Goal: Task Accomplishment & Management: Complete application form

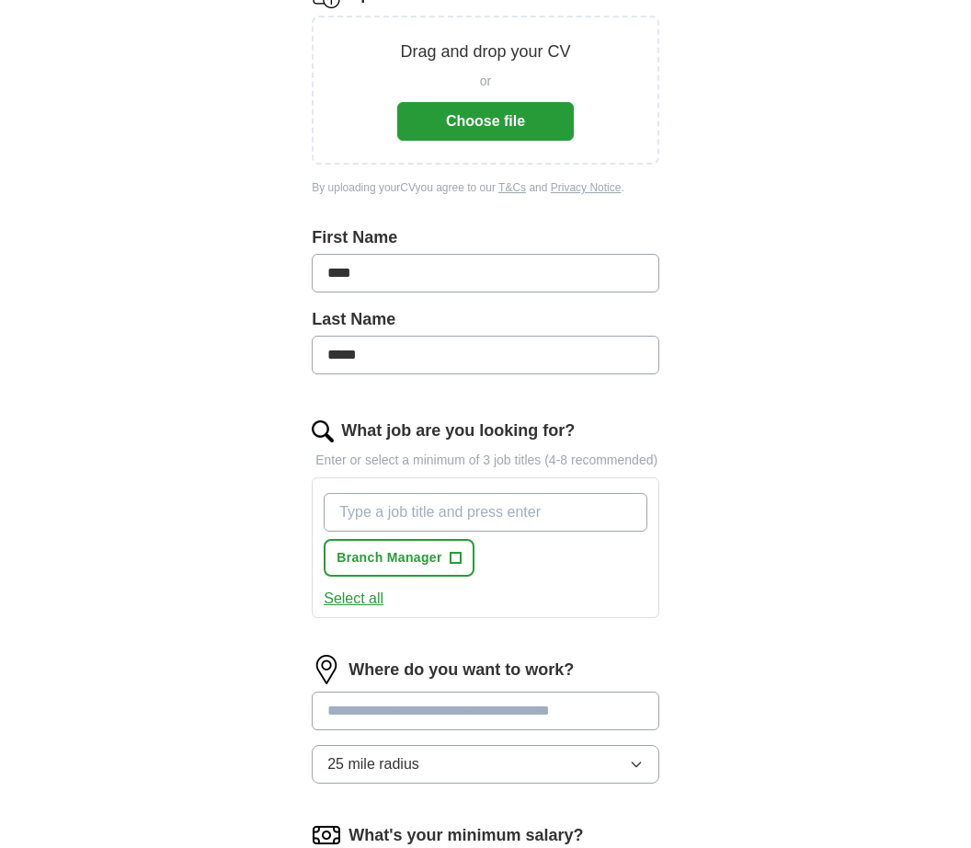
scroll to position [272, 0]
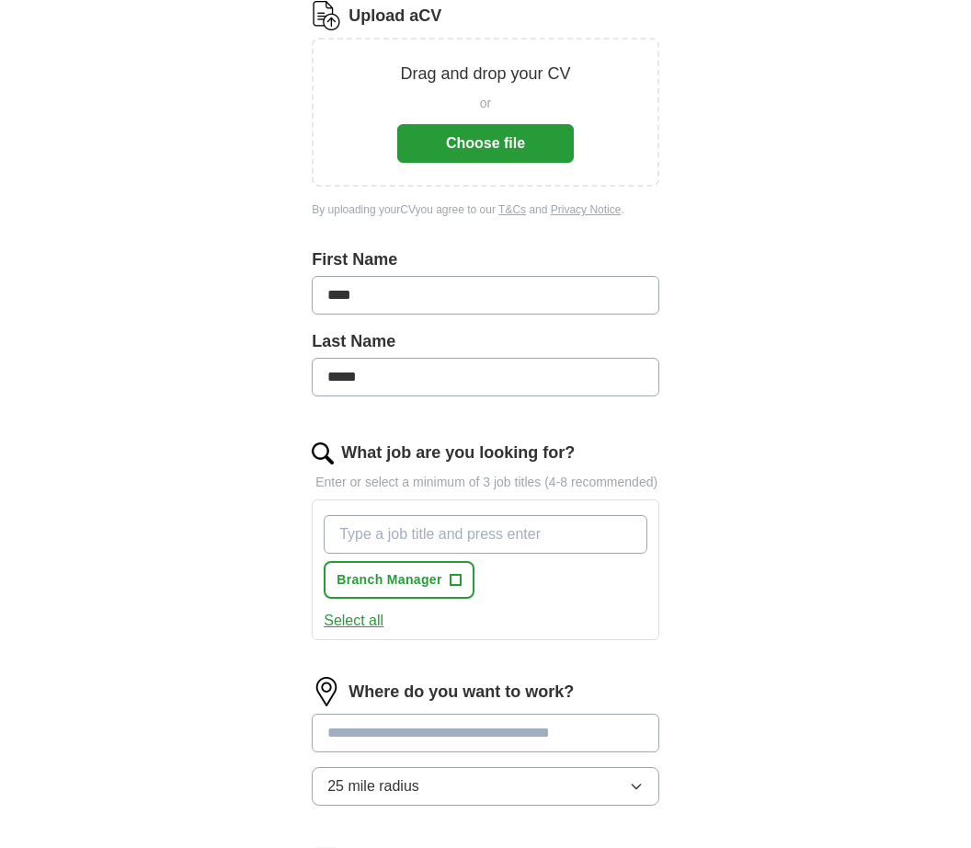
click at [554, 144] on button "Choose file" at bounding box center [485, 143] width 177 height 39
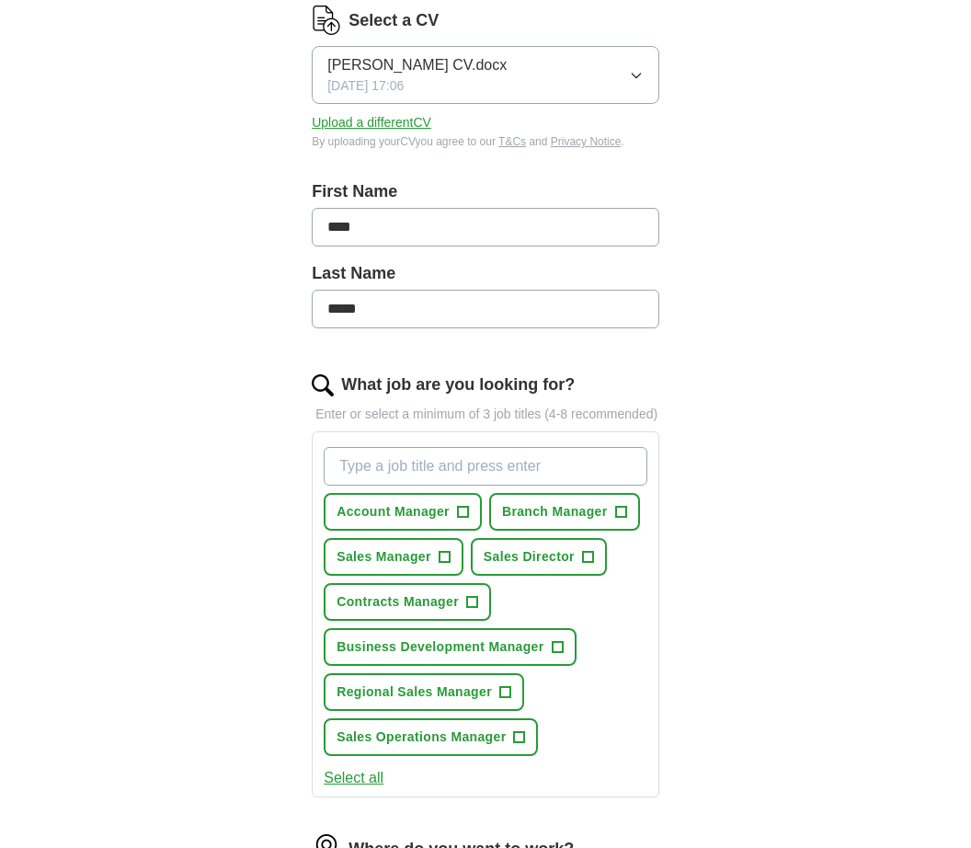
scroll to position [267, 0]
click at [625, 518] on span "+" at bounding box center [620, 513] width 11 height 15
click at [445, 565] on span "+" at bounding box center [444, 557] width 11 height 15
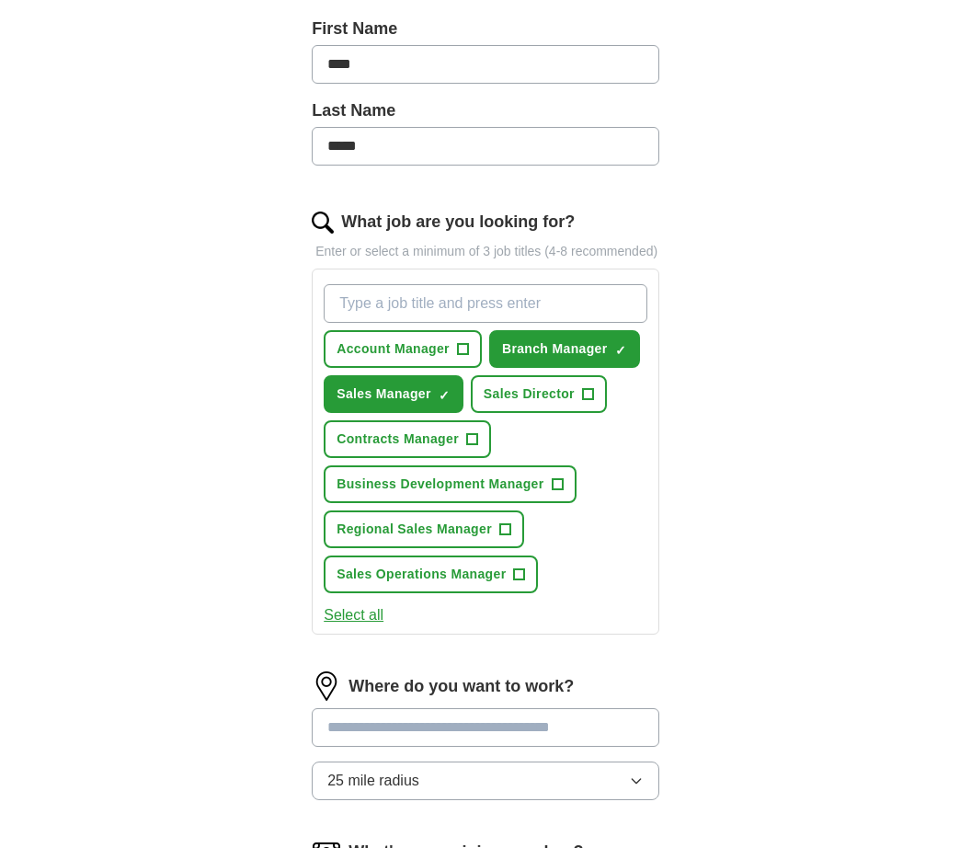
scroll to position [432, 0]
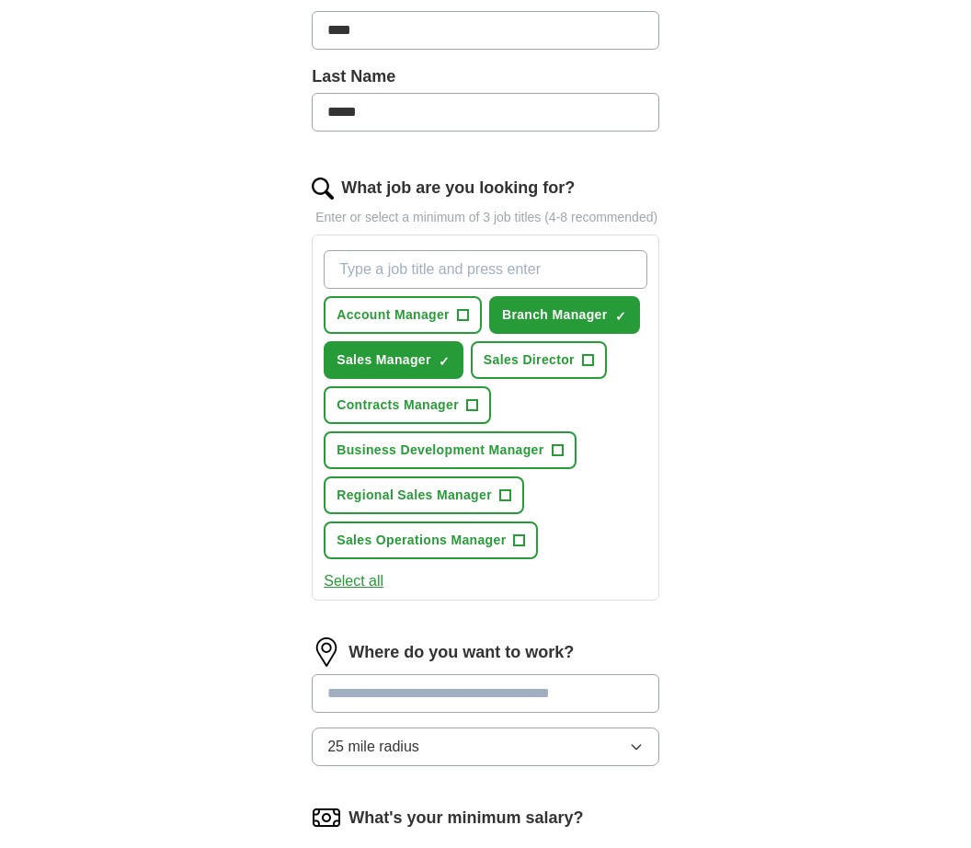
click at [523, 505] on button "Regional Sales Manager +" at bounding box center [424, 496] width 201 height 38
click at [525, 548] on span "+" at bounding box center [519, 541] width 11 height 15
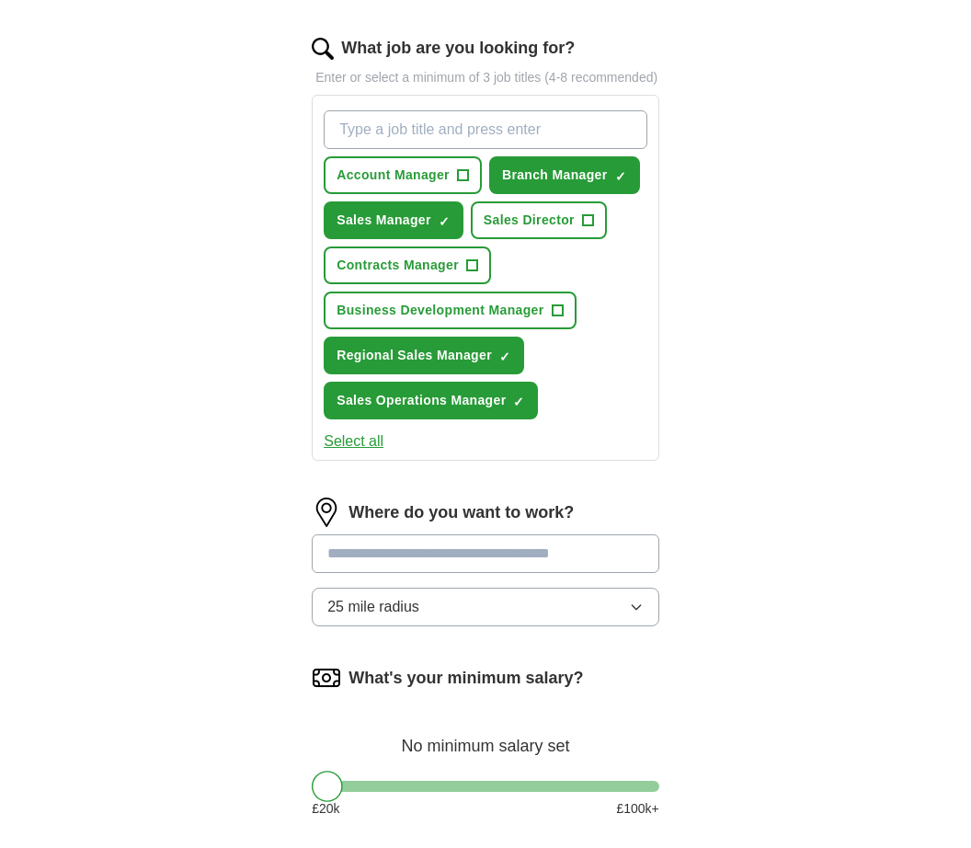
click at [628, 563] on input at bounding box center [486, 554] width 348 height 39
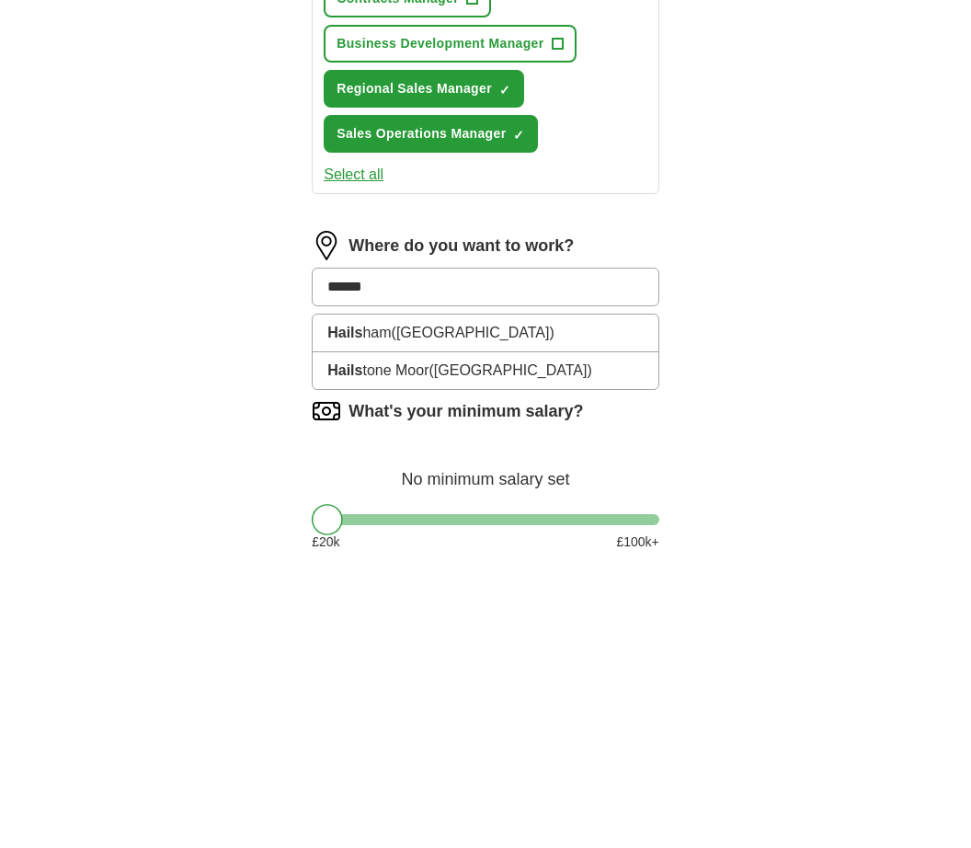
type input "*******"
click at [522, 582] on li "Hailsha m ([GEOGRAPHIC_DATA])" at bounding box center [486, 600] width 346 height 37
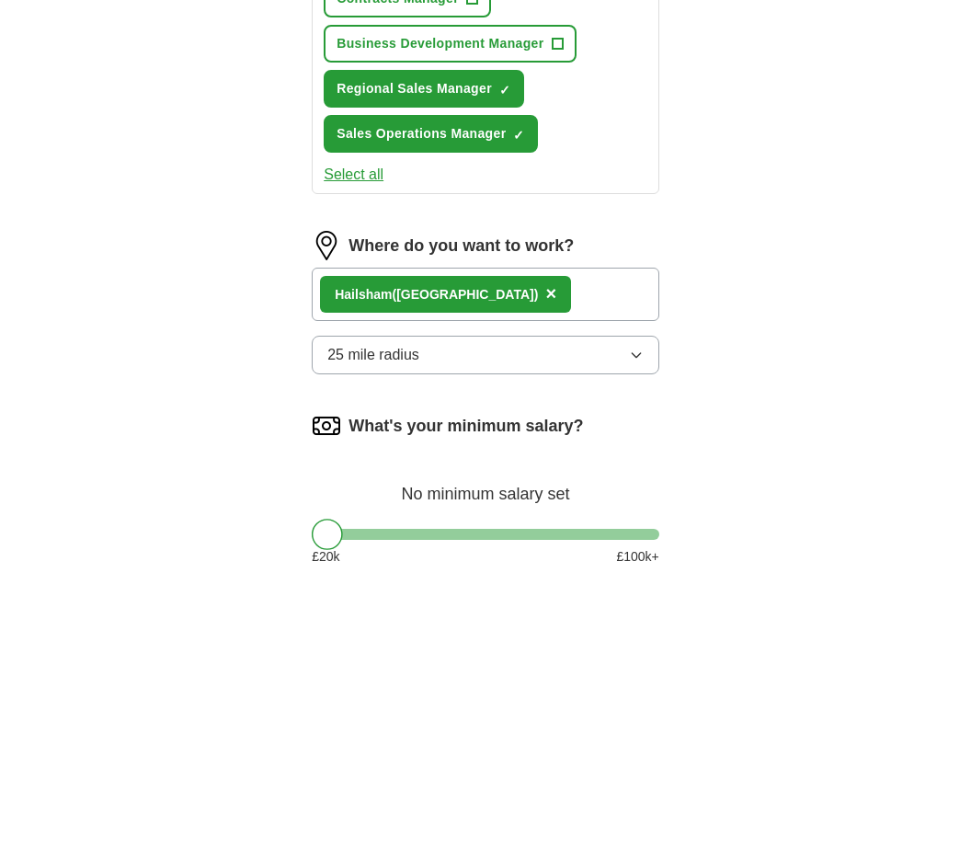
scroll to position [871, 0]
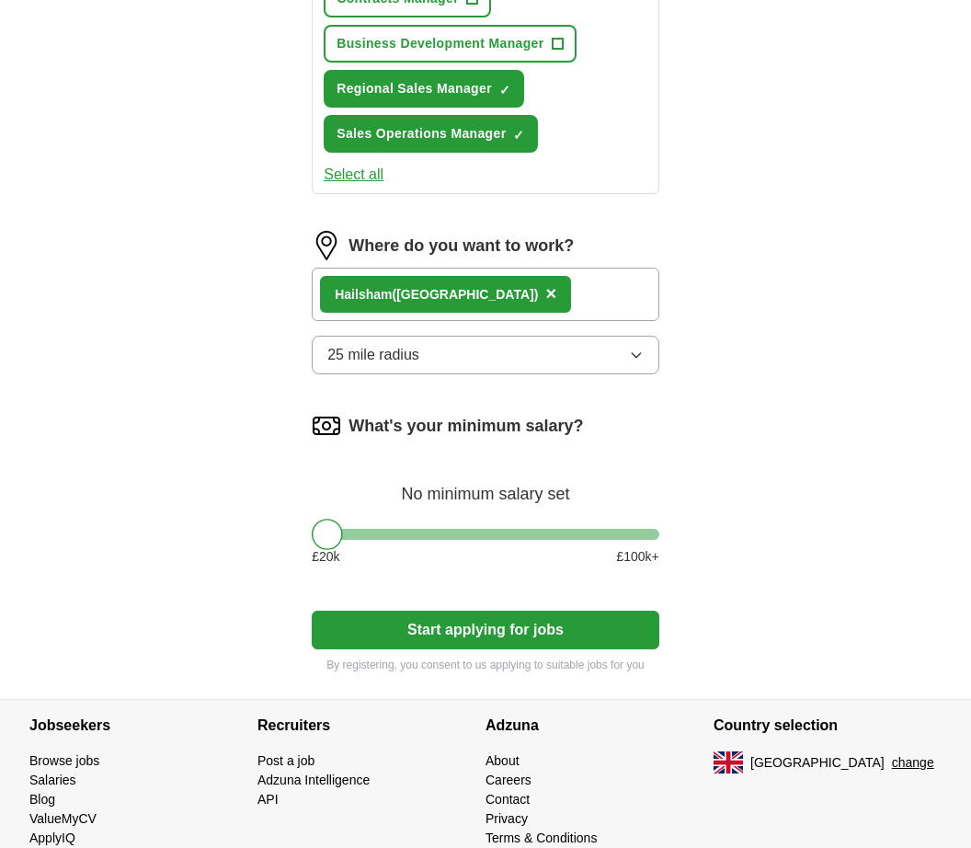
click at [637, 362] on icon "button" at bounding box center [636, 355] width 15 height 15
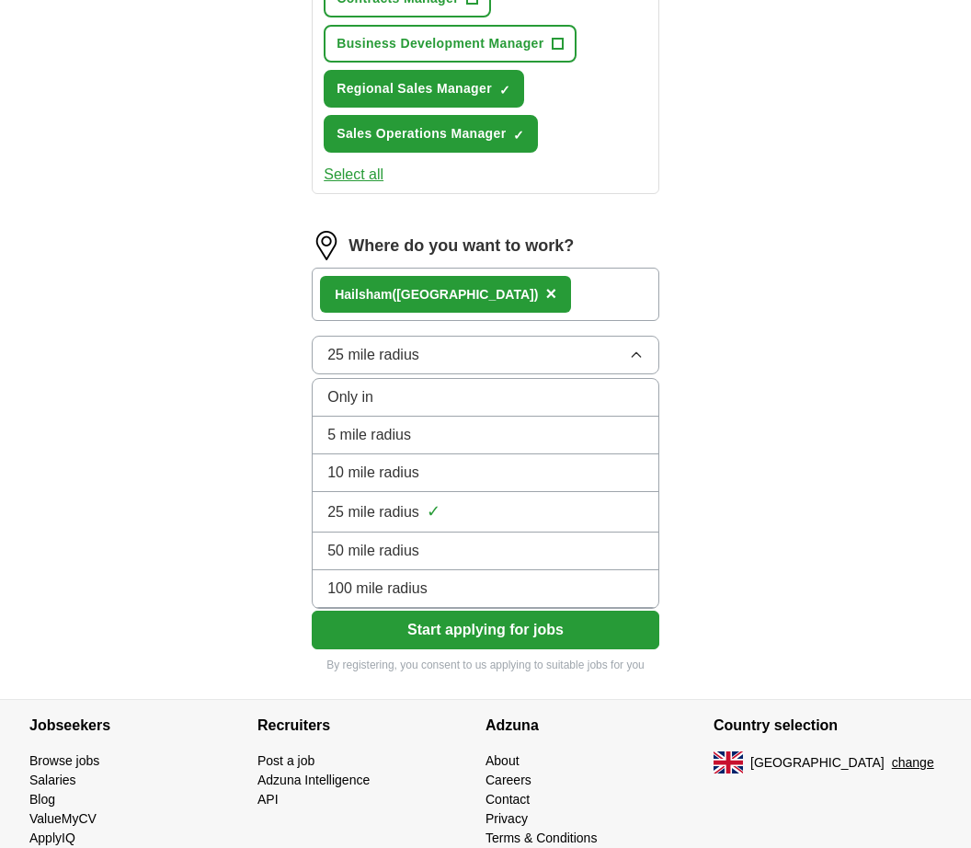
click at [534, 484] on div "10 mile radius" at bounding box center [486, 473] width 316 height 22
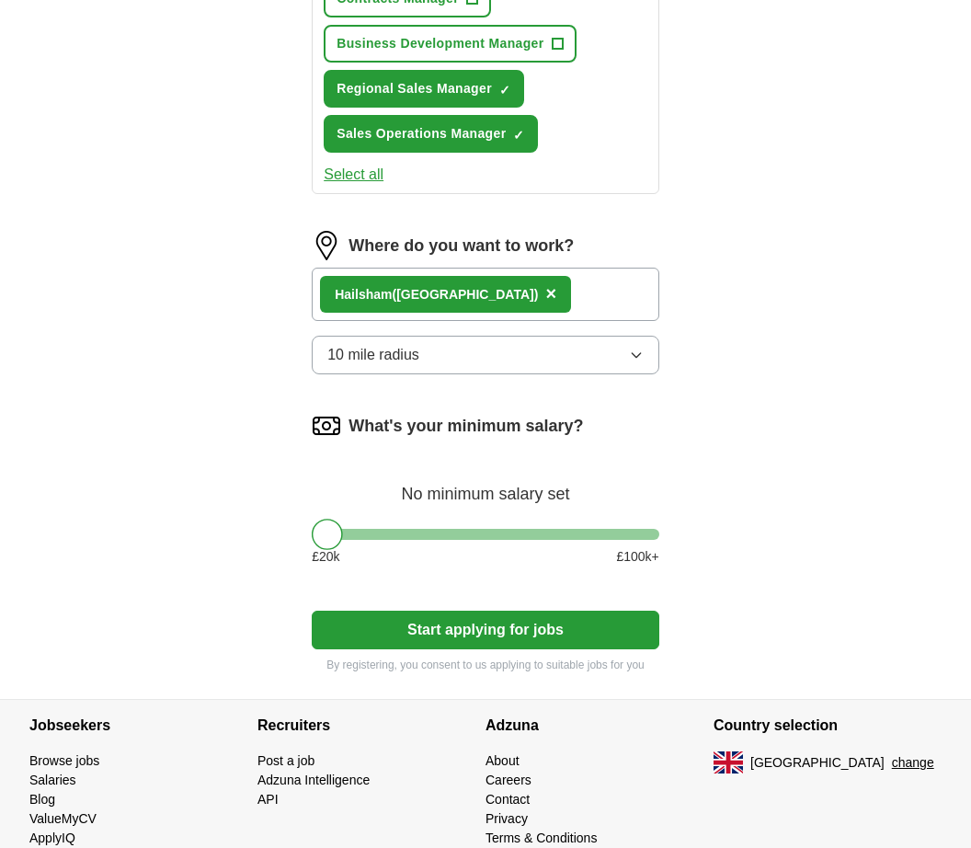
click at [576, 650] on button "Start applying for jobs" at bounding box center [486, 630] width 348 height 39
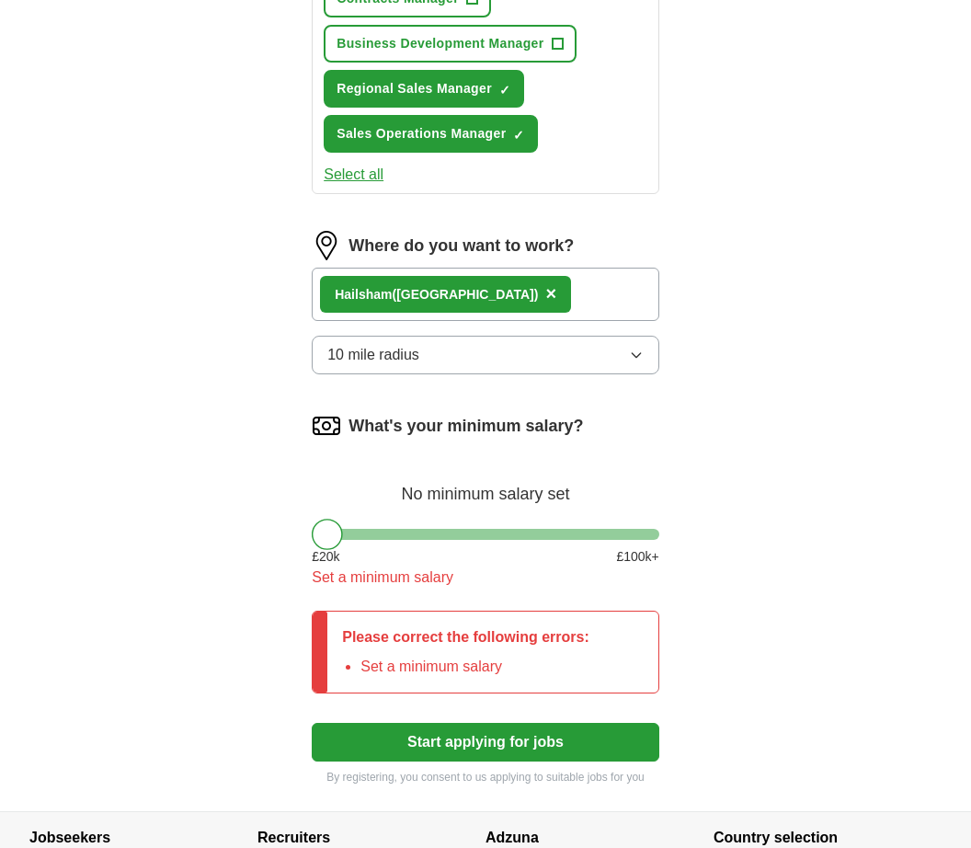
click at [450, 540] on div at bounding box center [486, 534] width 348 height 11
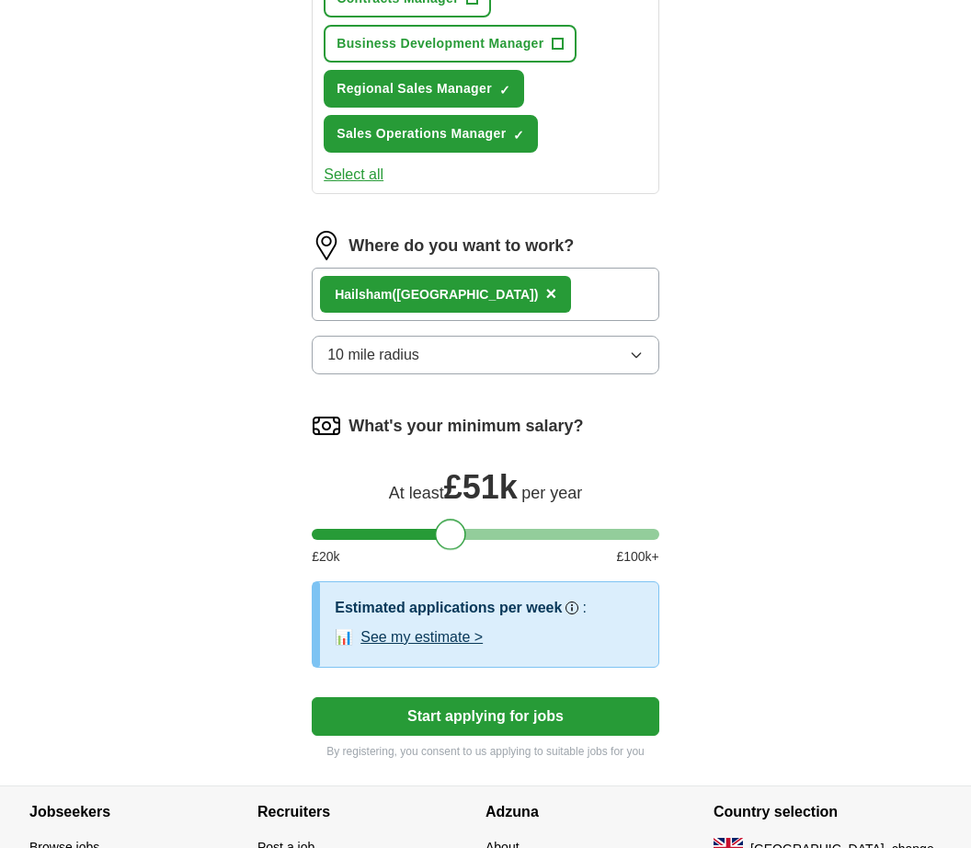
click at [418, 540] on div at bounding box center [486, 534] width 348 height 11
click at [507, 736] on button "Start applying for jobs" at bounding box center [486, 716] width 348 height 39
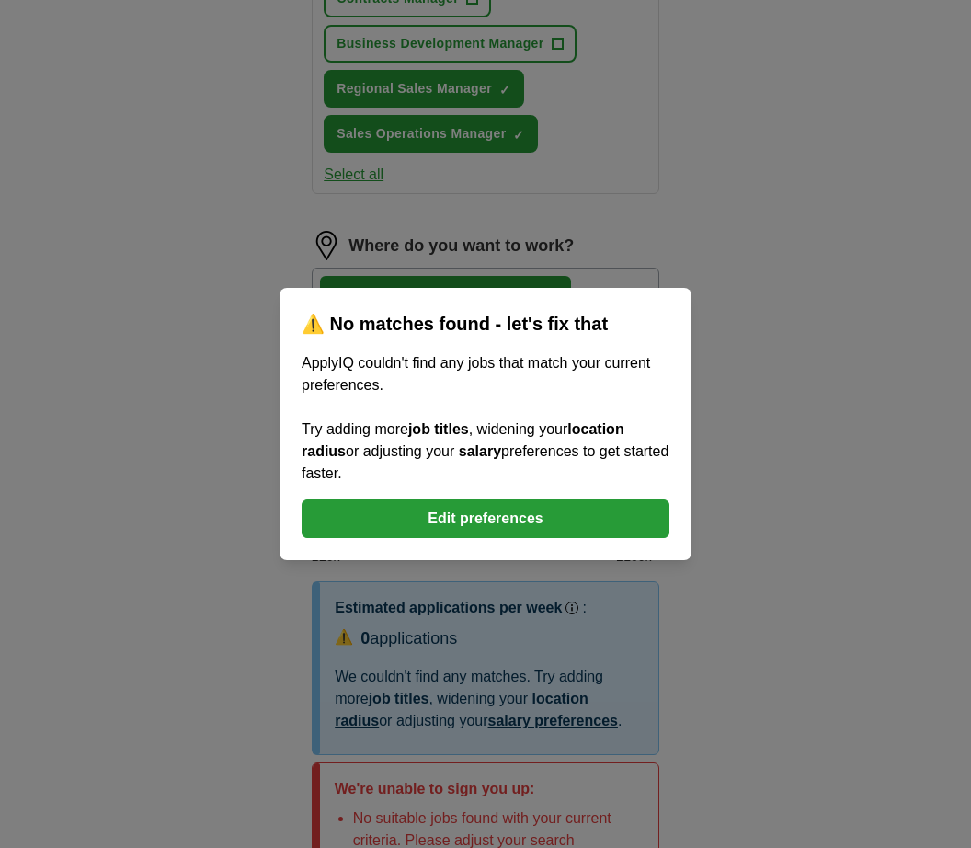
click at [519, 538] on button "Edit preferences" at bounding box center [486, 519] width 368 height 39
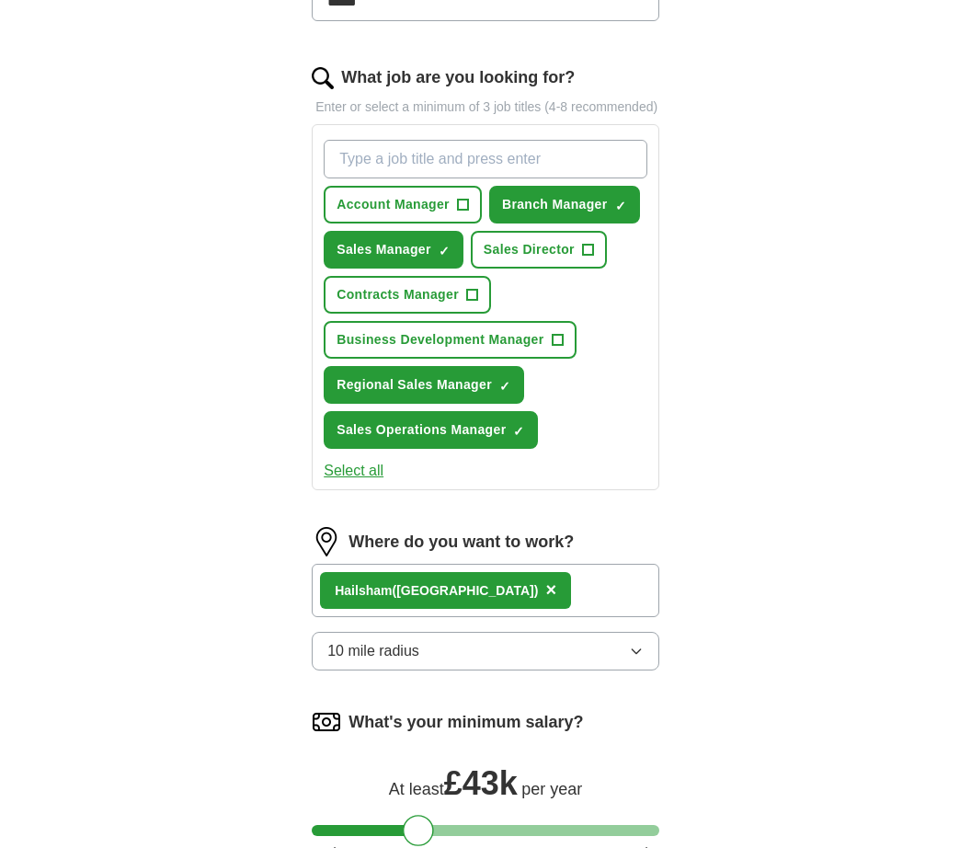
scroll to position [573, 0]
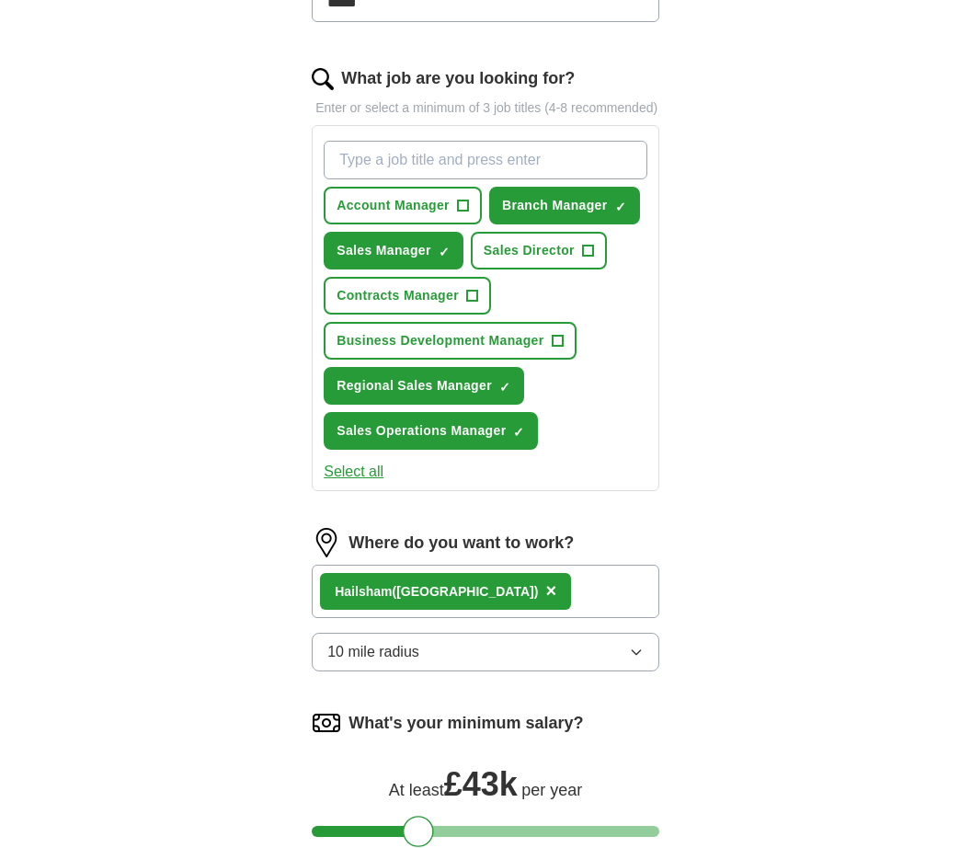
click at [442, 216] on span "Account Manager" at bounding box center [393, 206] width 113 height 19
click at [592, 258] on span "+" at bounding box center [587, 251] width 11 height 15
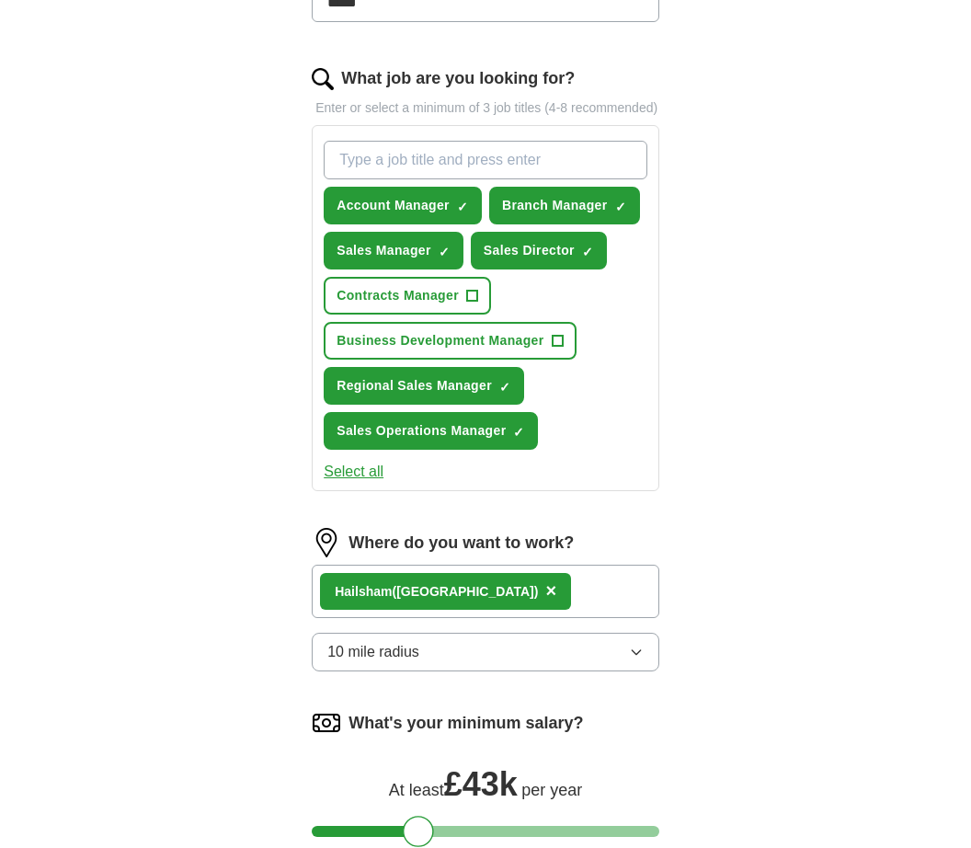
click at [470, 301] on span "+" at bounding box center [471, 296] width 11 height 15
click at [499, 351] on span "Business Development Manager" at bounding box center [440, 340] width 207 height 19
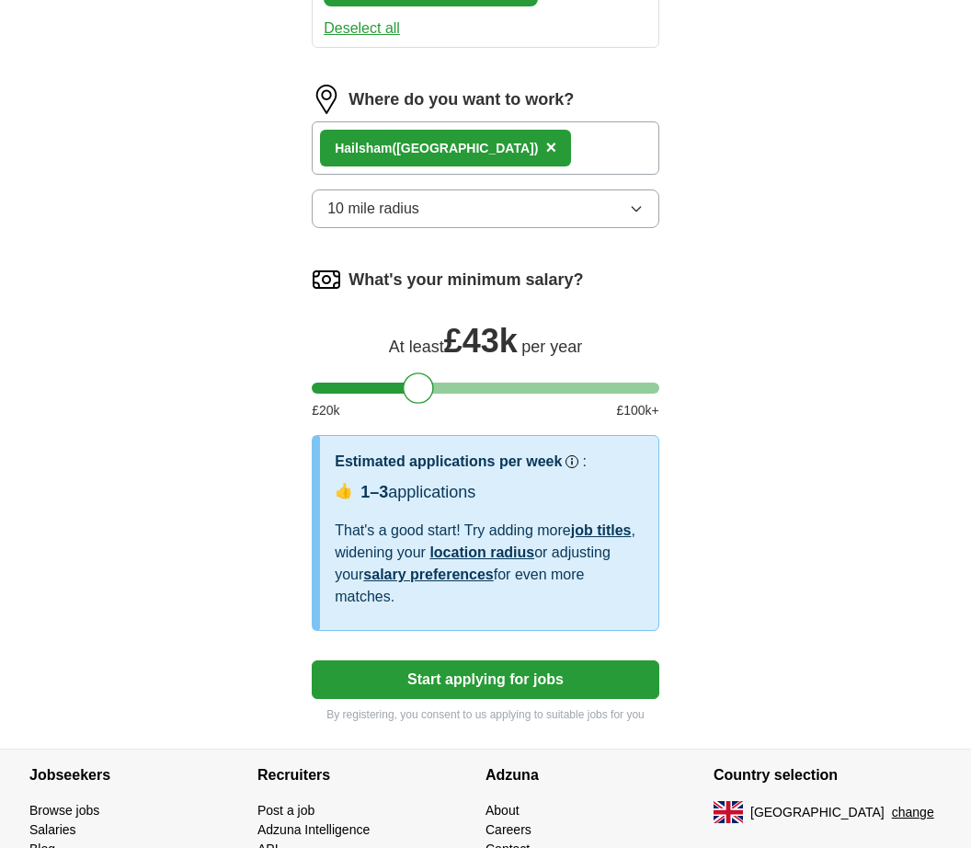
click at [556, 692] on button "Start applying for jobs" at bounding box center [486, 680] width 348 height 39
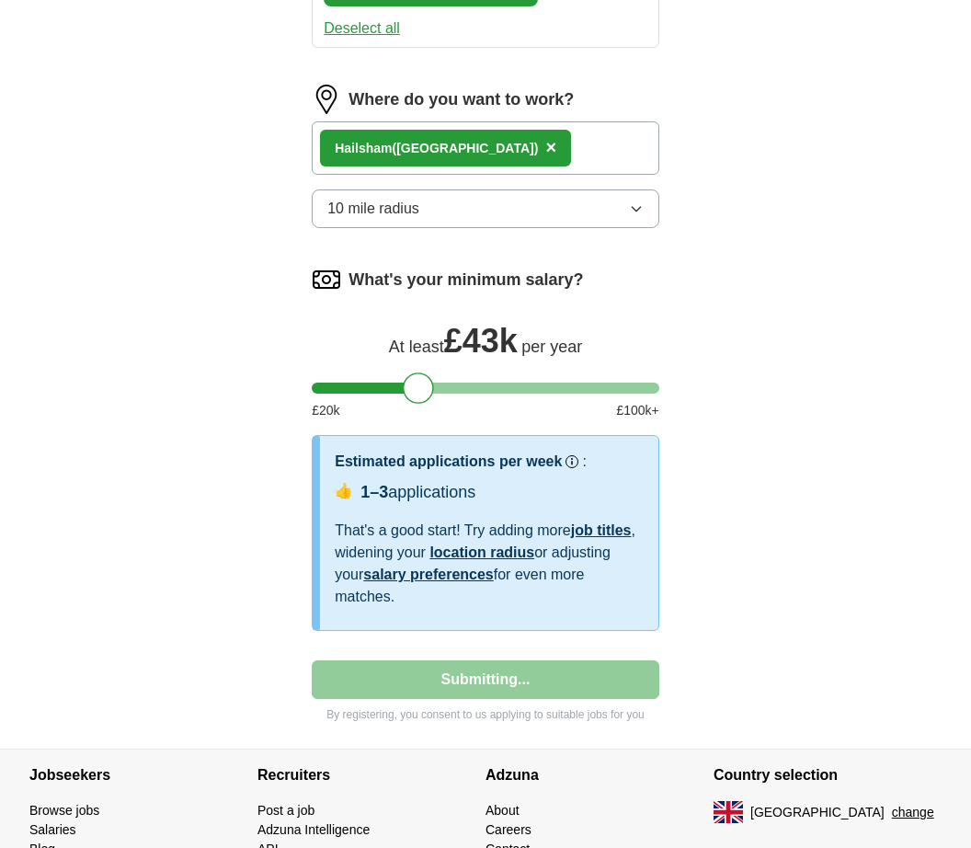
select select "**"
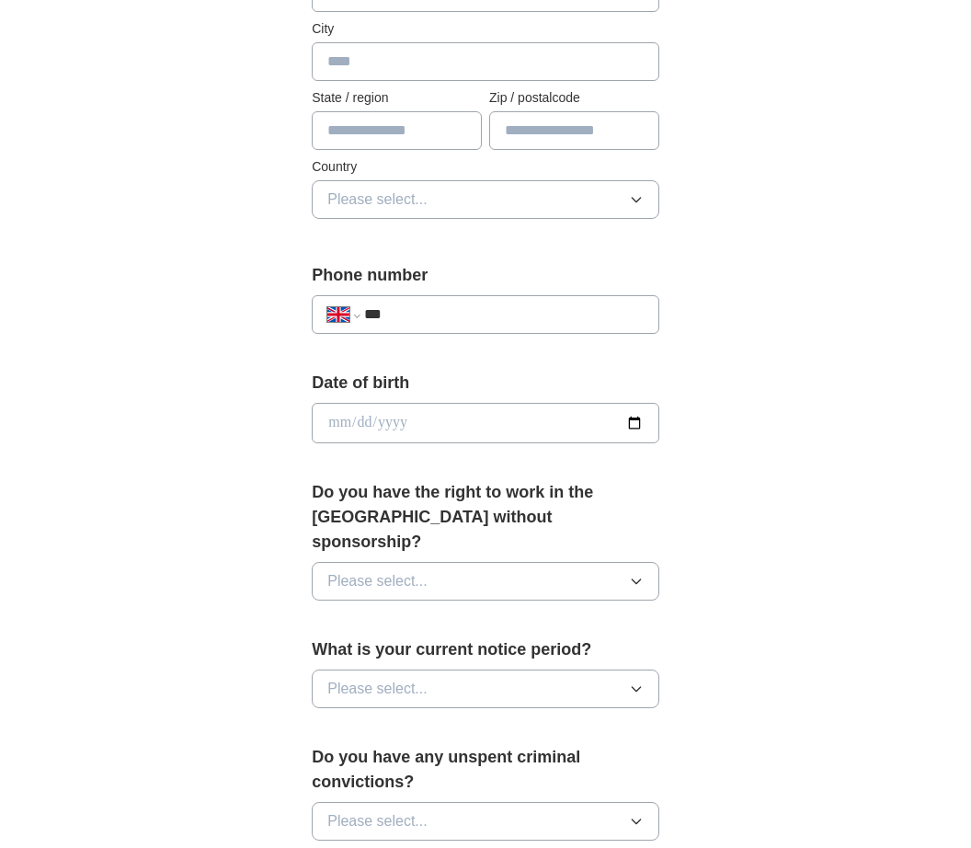
scroll to position [504, 0]
